Goal: Task Accomplishment & Management: Use online tool/utility

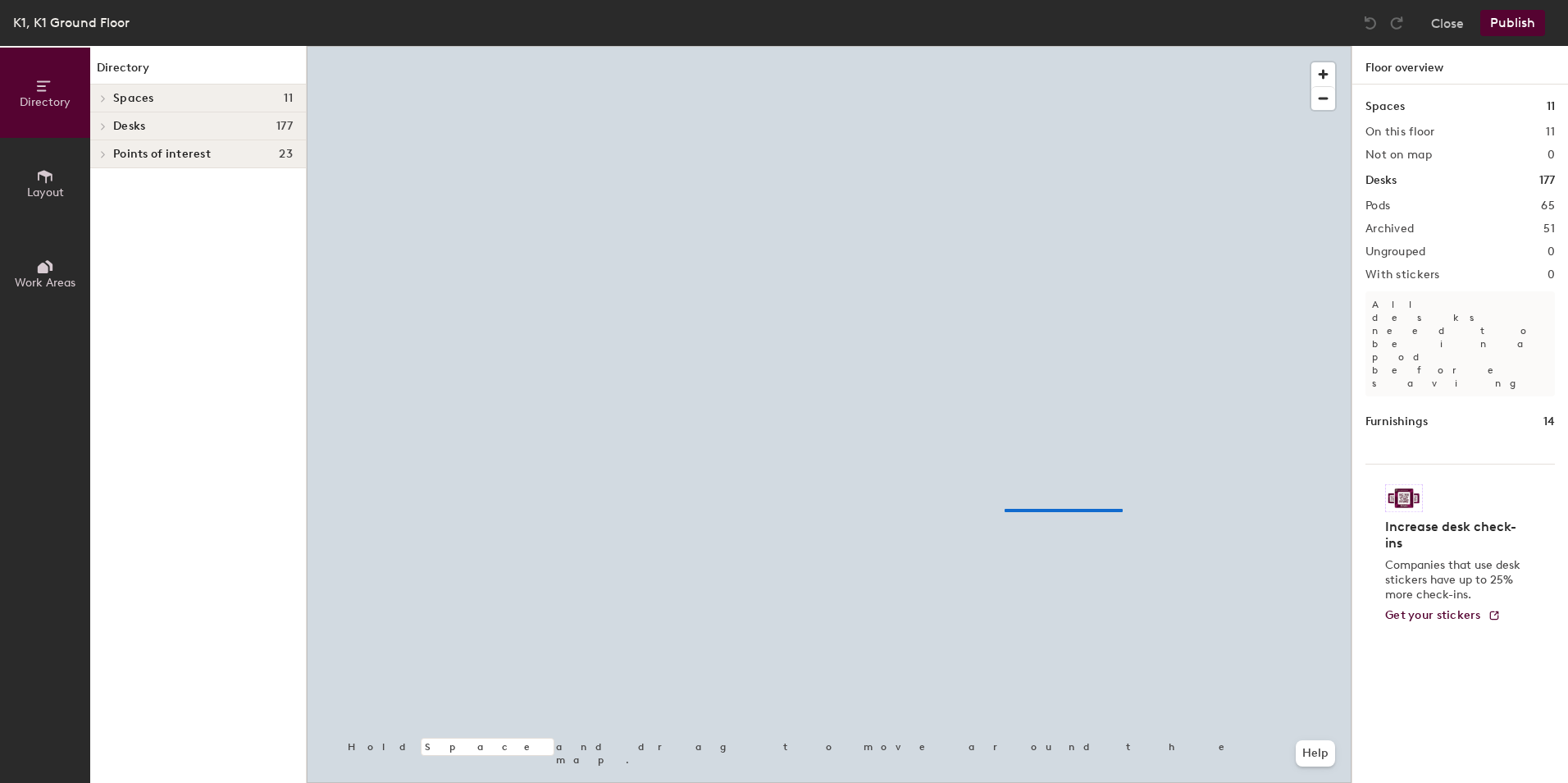
click at [1003, 46] on div at bounding box center [828, 46] width 1044 height 0
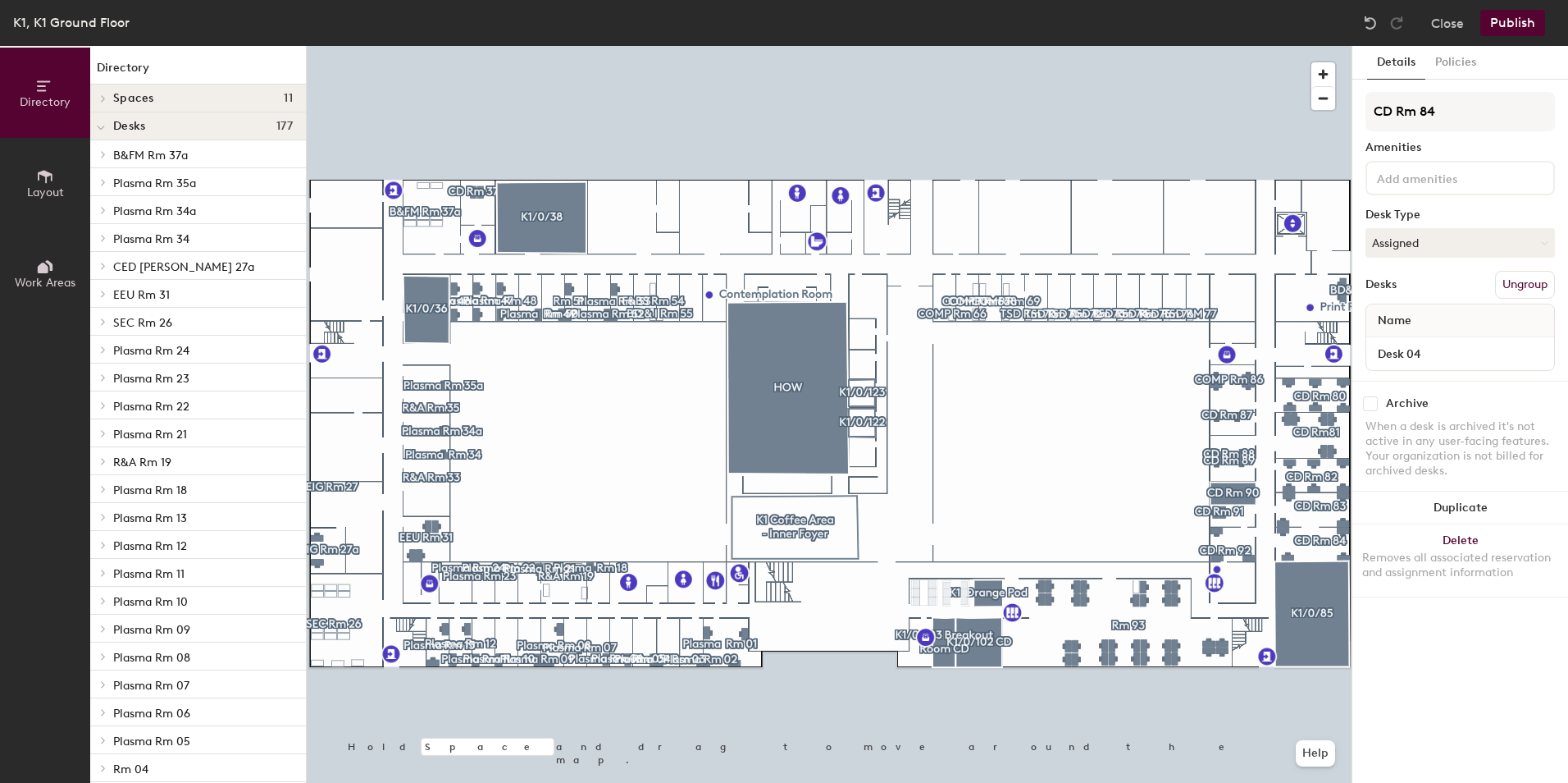
click at [1424, 190] on div at bounding box center [1460, 178] width 190 height 35
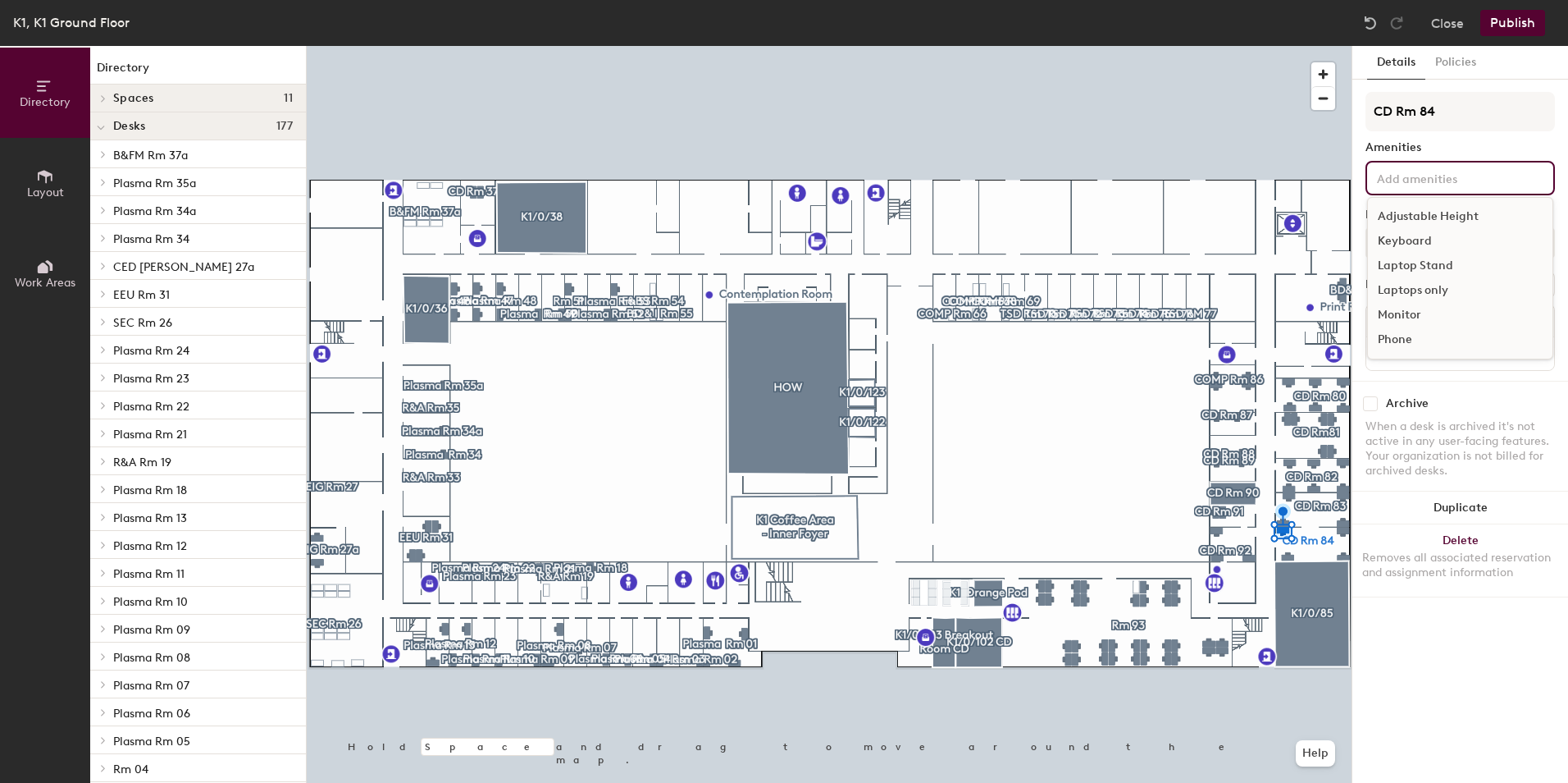
click at [1427, 211] on div "Adjustable Height" at bounding box center [1459, 216] width 184 height 25
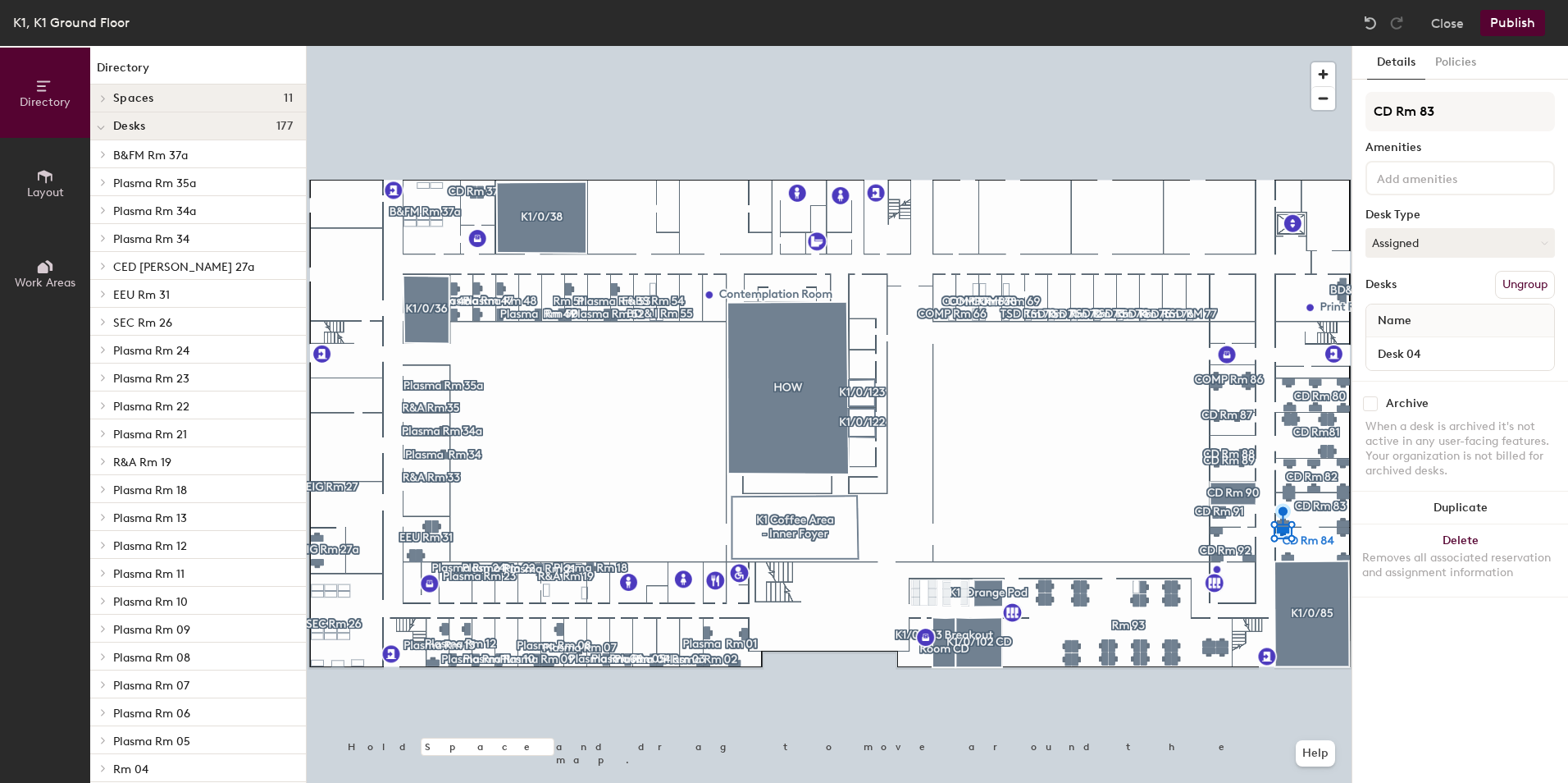
click at [1388, 179] on input at bounding box center [1448, 177] width 148 height 20
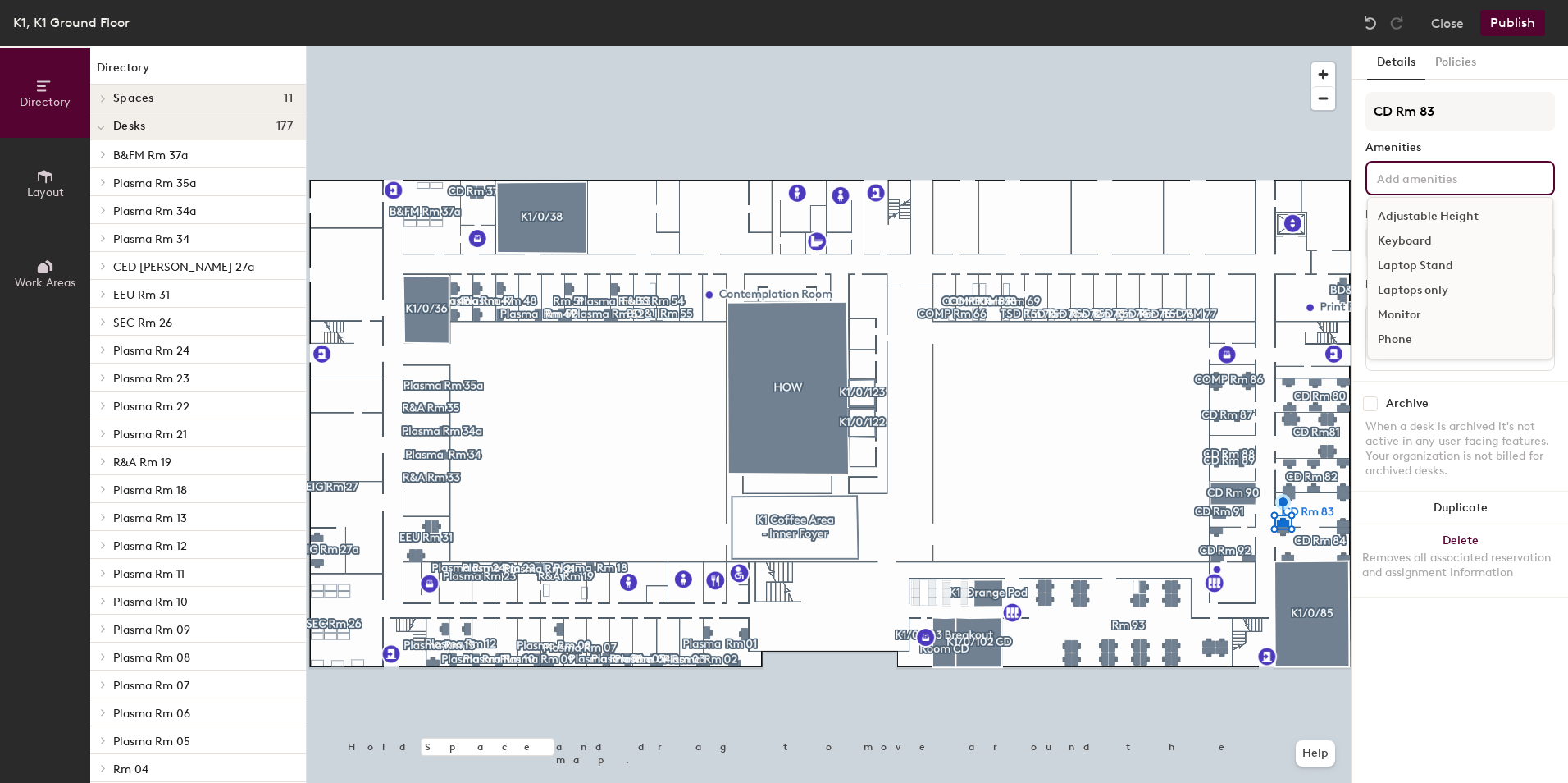
click at [1401, 206] on div "Adjustable Height" at bounding box center [1459, 216] width 184 height 25
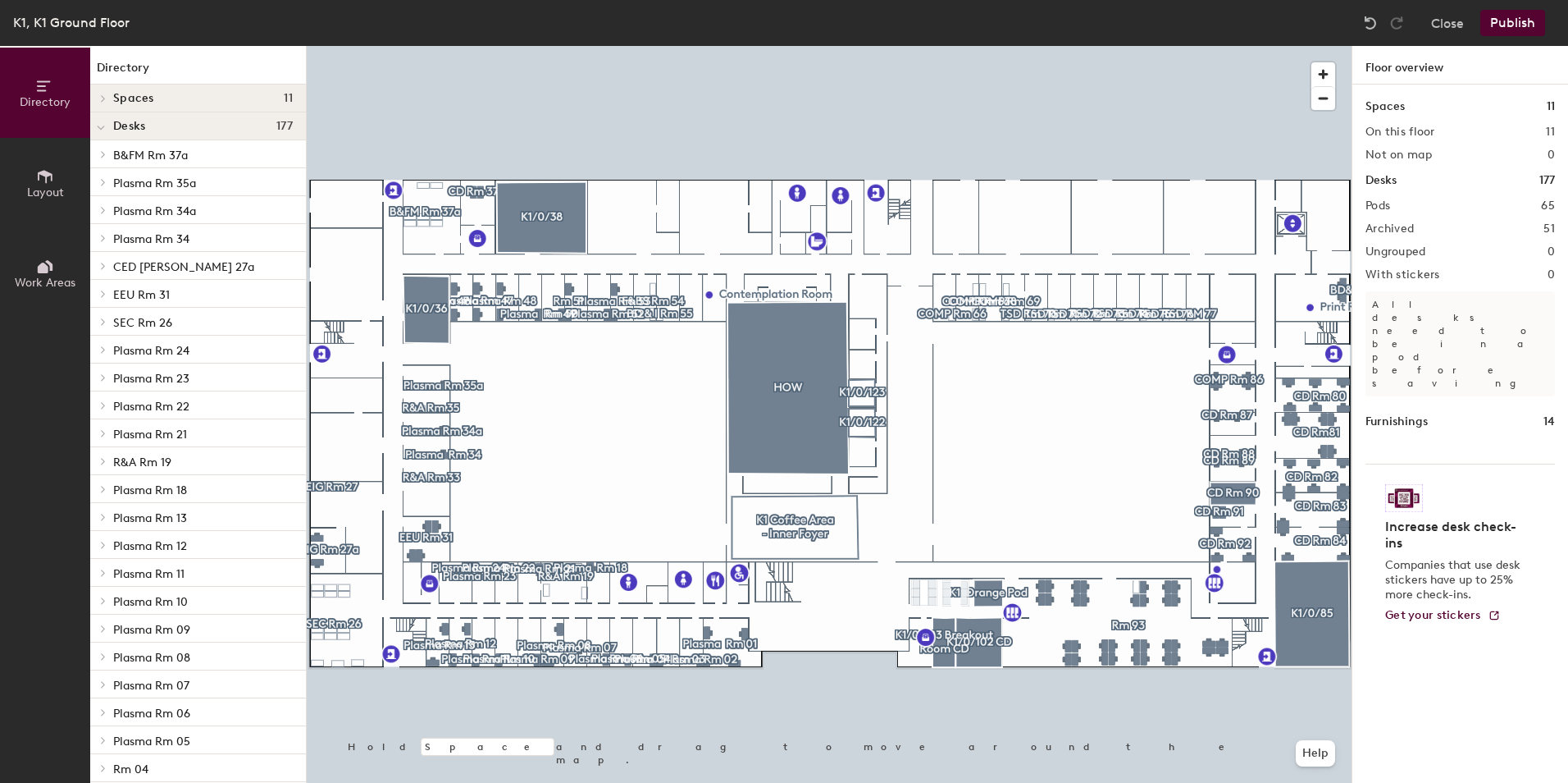
click at [1511, 28] on button "Publish" at bounding box center [1513, 22] width 65 height 26
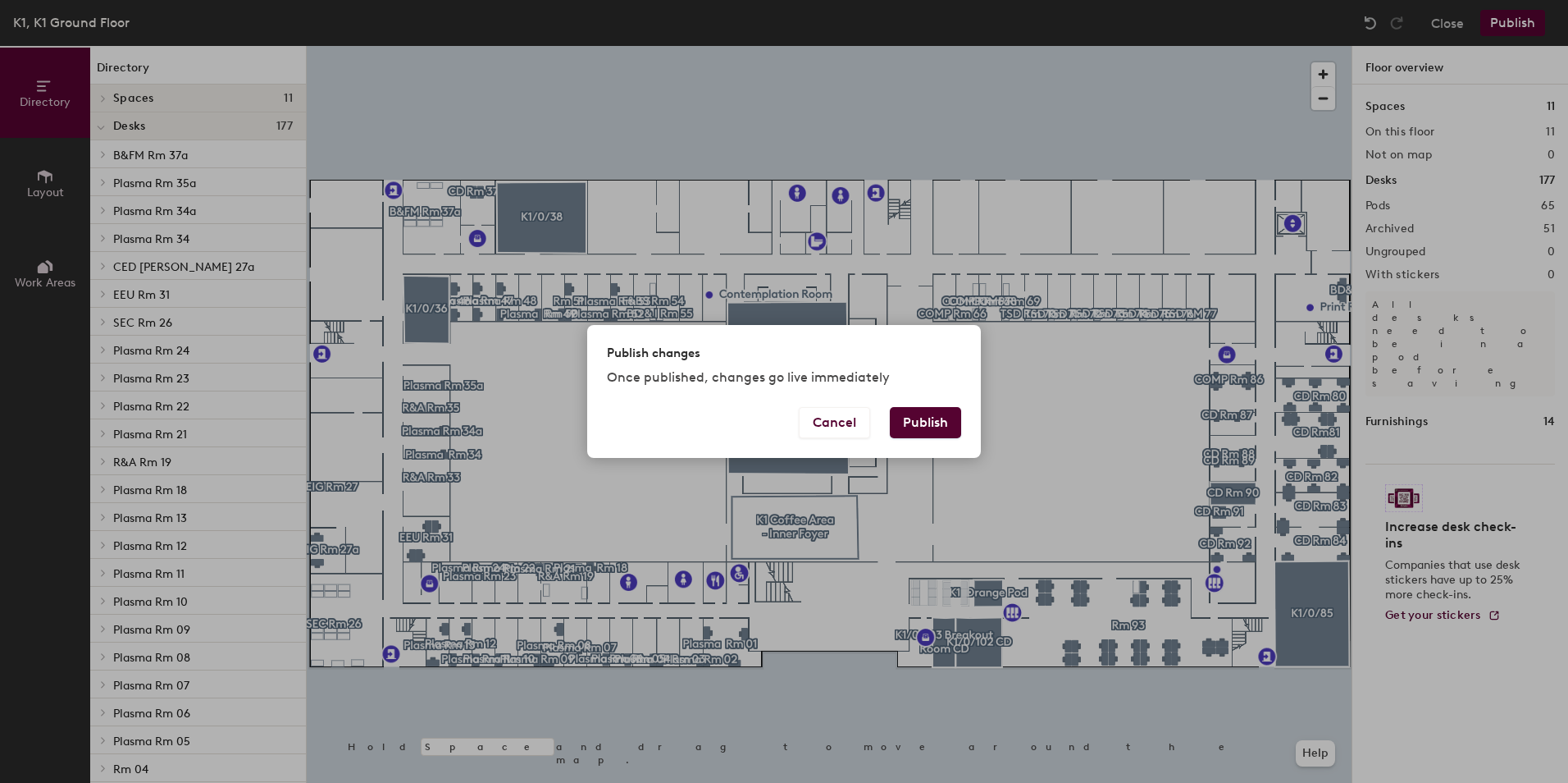
click at [935, 411] on button "Publish" at bounding box center [925, 422] width 71 height 31
